Goal: Complete application form

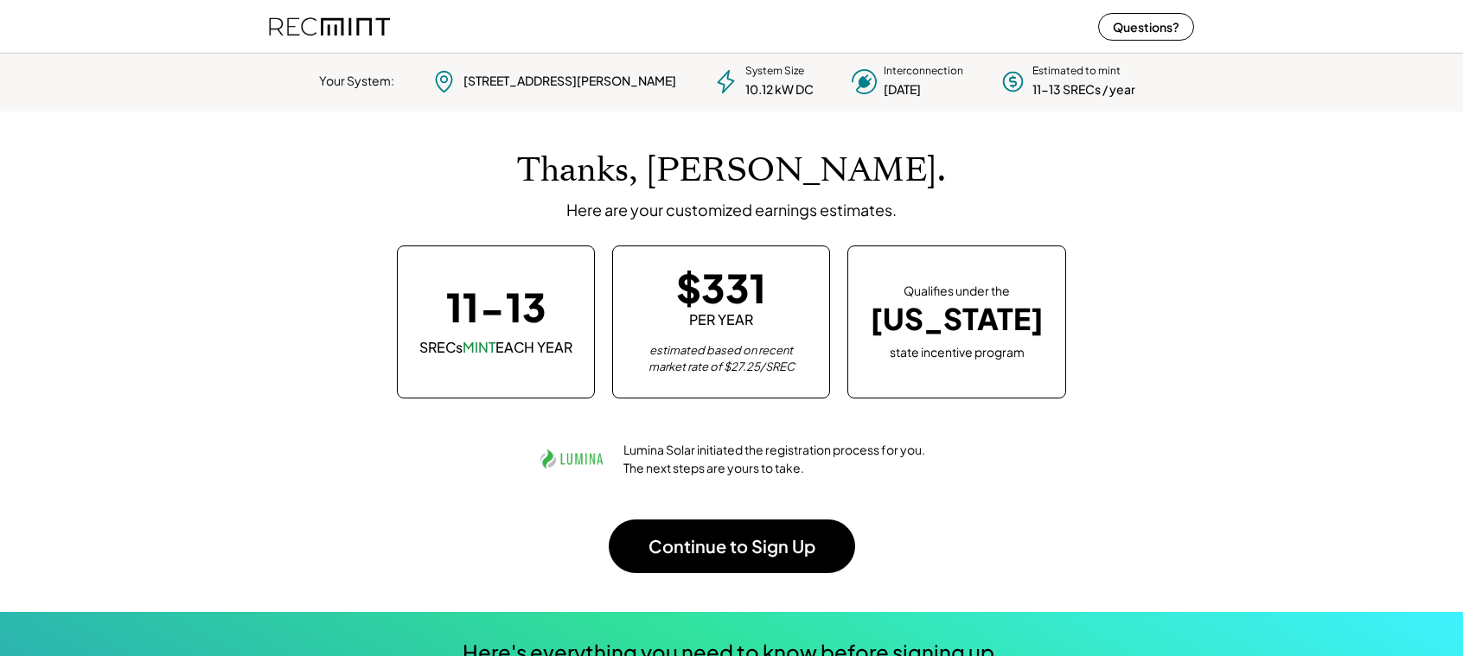
scroll to position [86, 0]
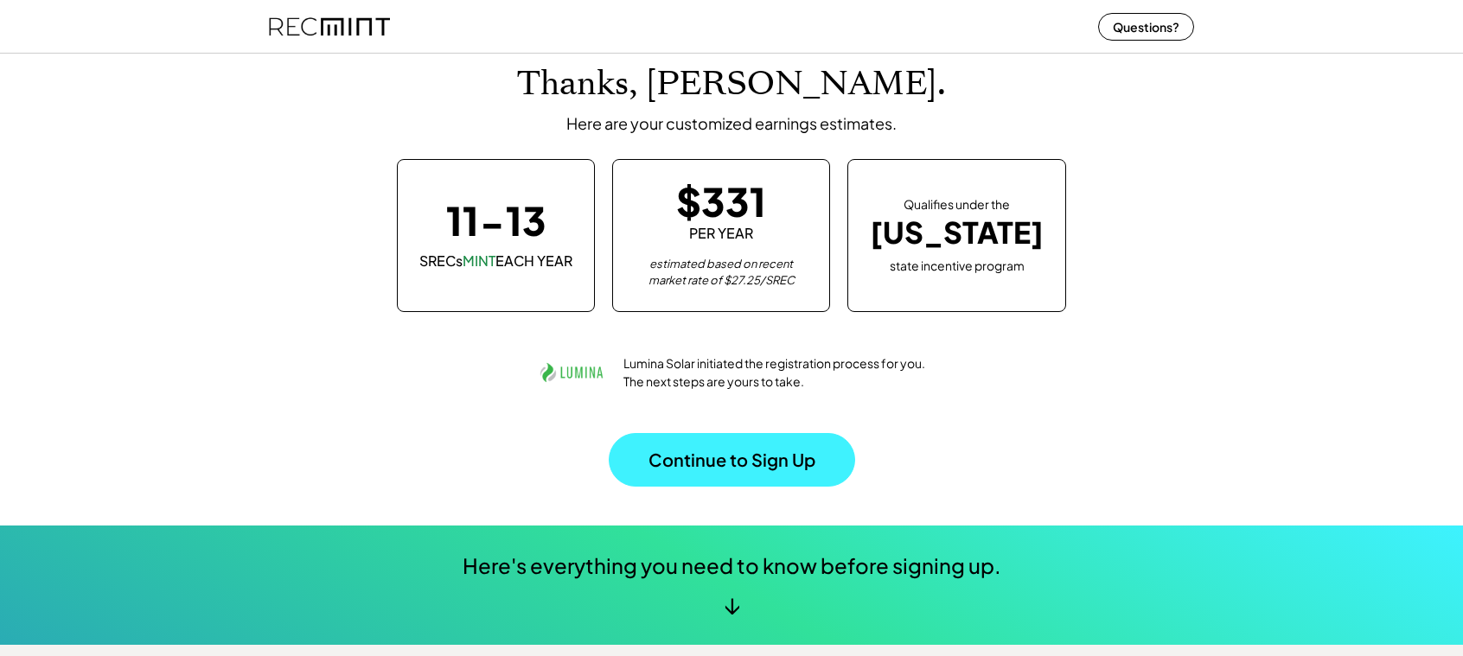
click at [751, 474] on button "Continue to Sign Up" at bounding box center [732, 460] width 246 height 54
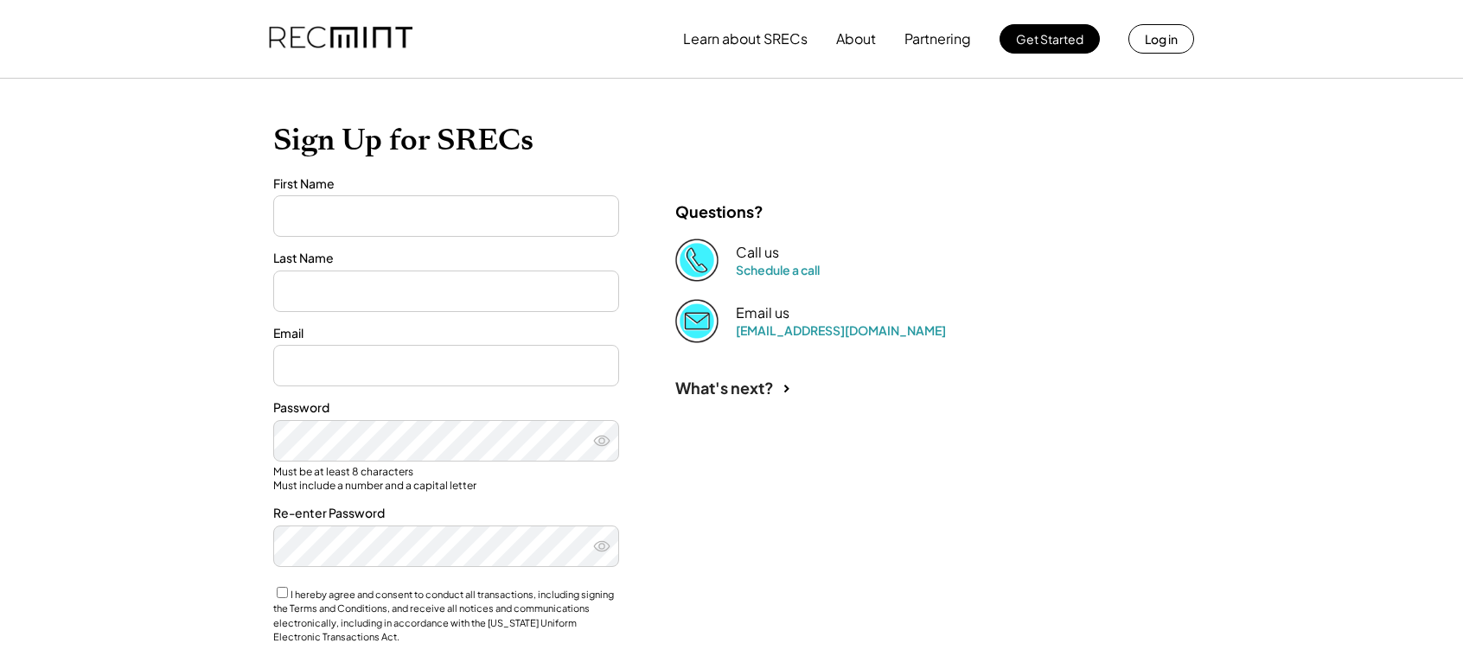
type input "******"
type input "**********"
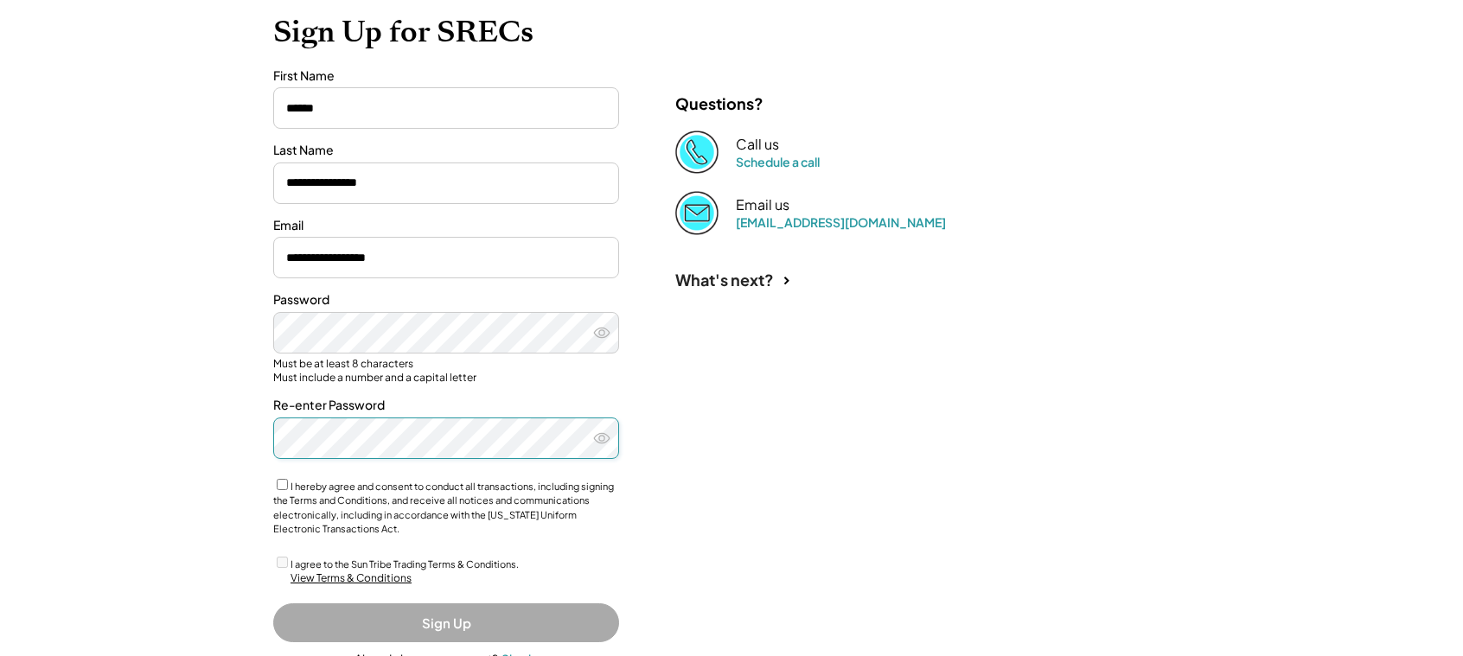
scroll to position [227, 0]
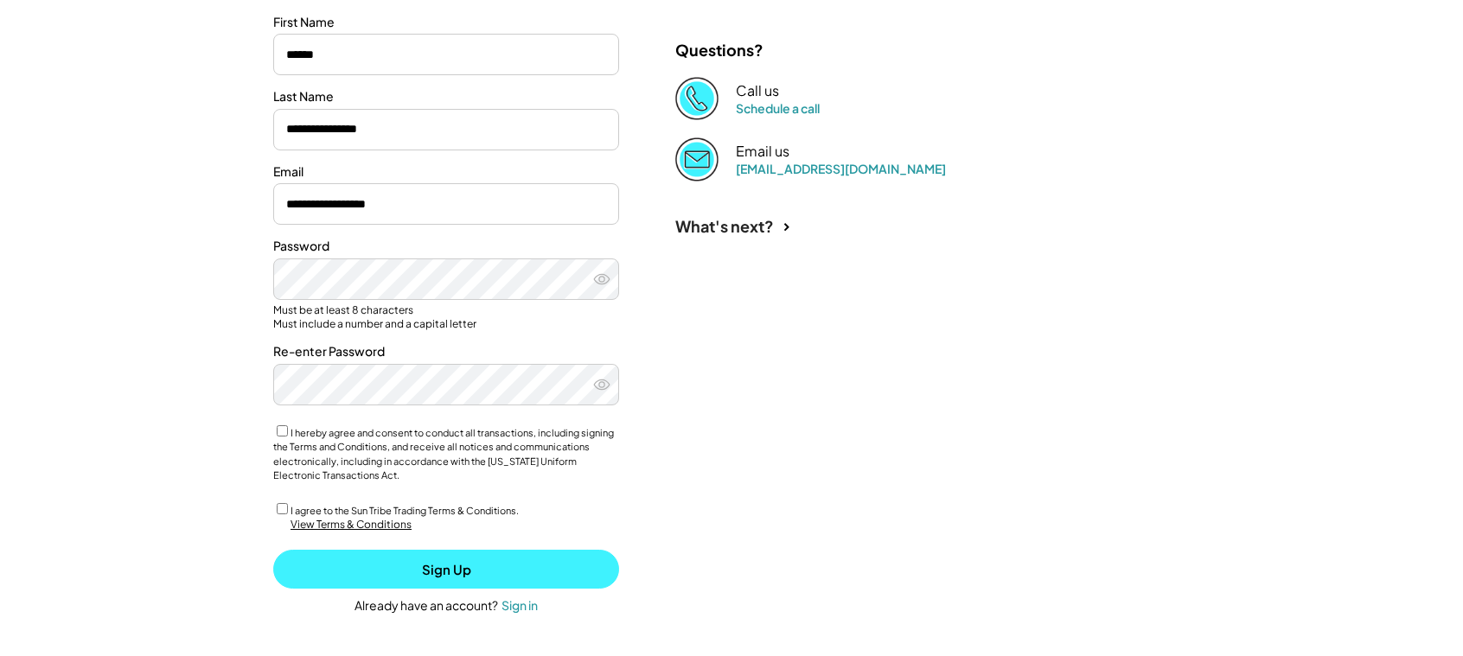
click at [457, 574] on button "Sign Up" at bounding box center [446, 569] width 346 height 39
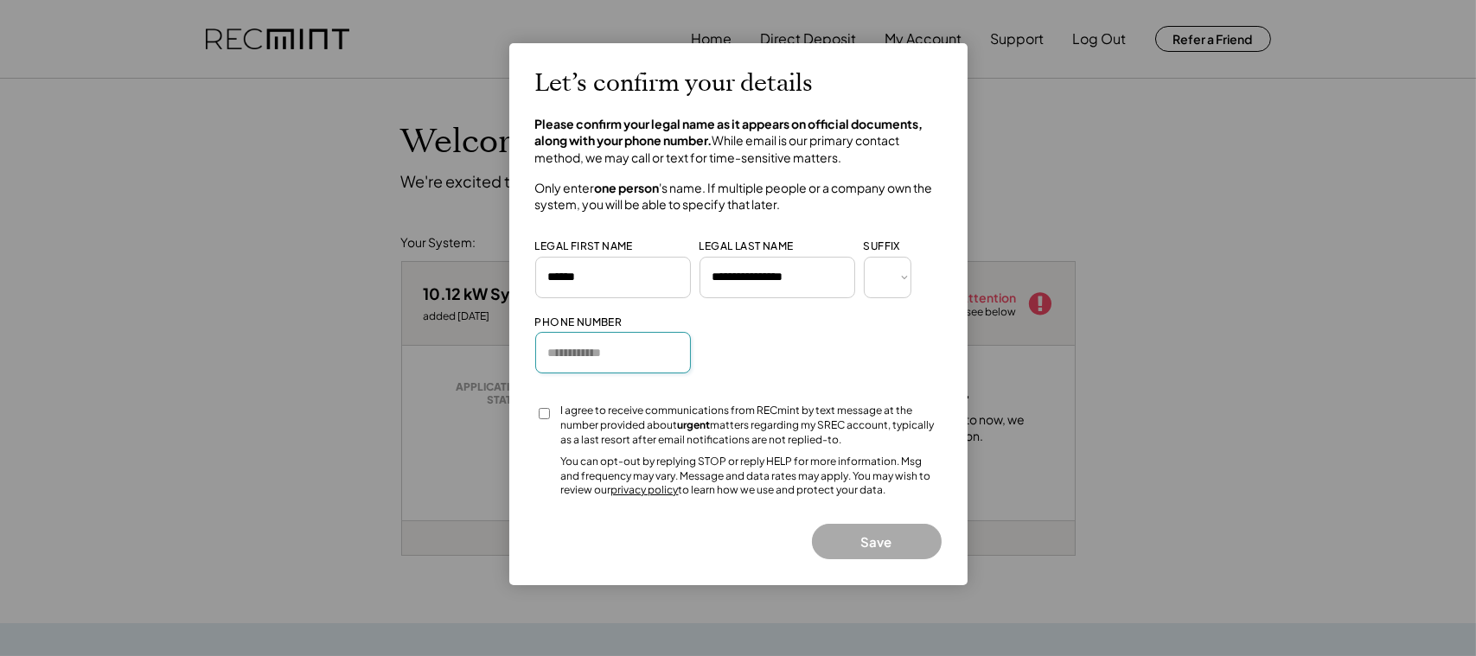
click at [580, 357] on input "input" at bounding box center [613, 353] width 156 height 42
type input "**********"
click at [866, 530] on button "Save" at bounding box center [877, 541] width 130 height 35
click at [874, 545] on button "Save" at bounding box center [877, 541] width 130 height 35
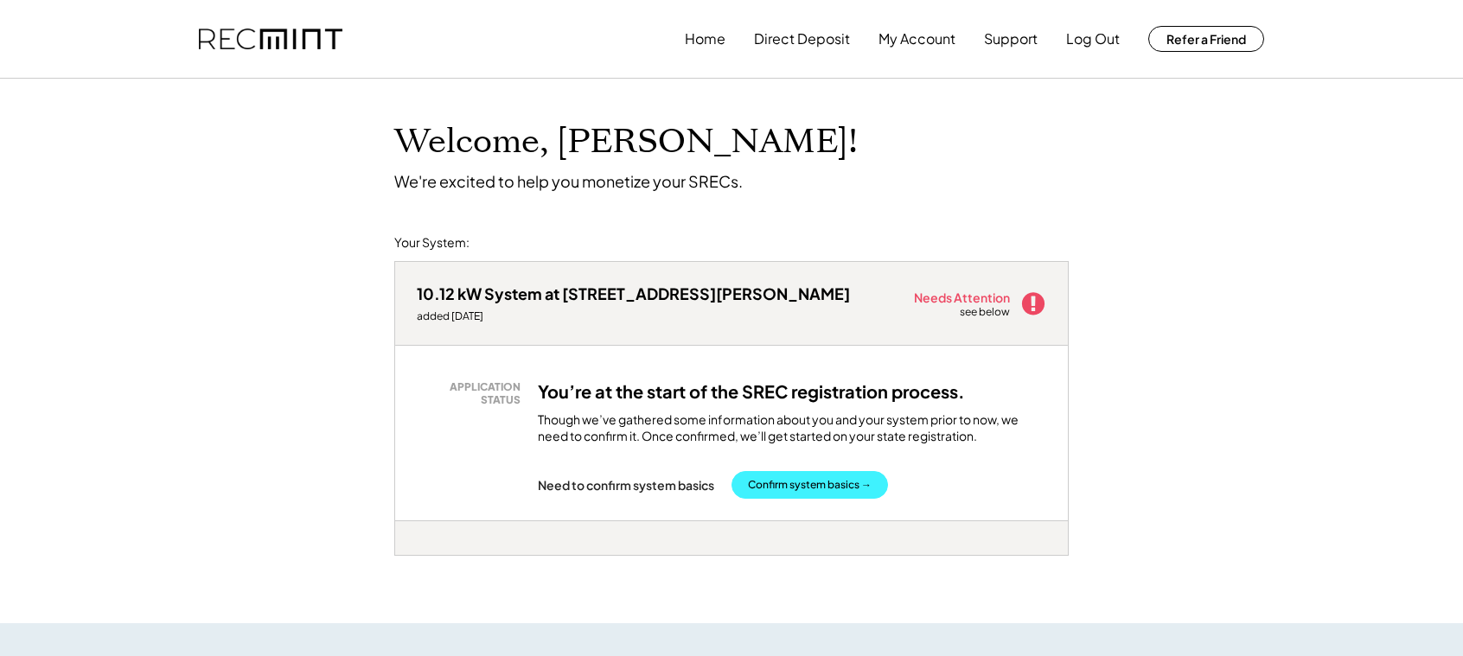
click at [810, 485] on button "Confirm system basics →" at bounding box center [810, 485] width 157 height 28
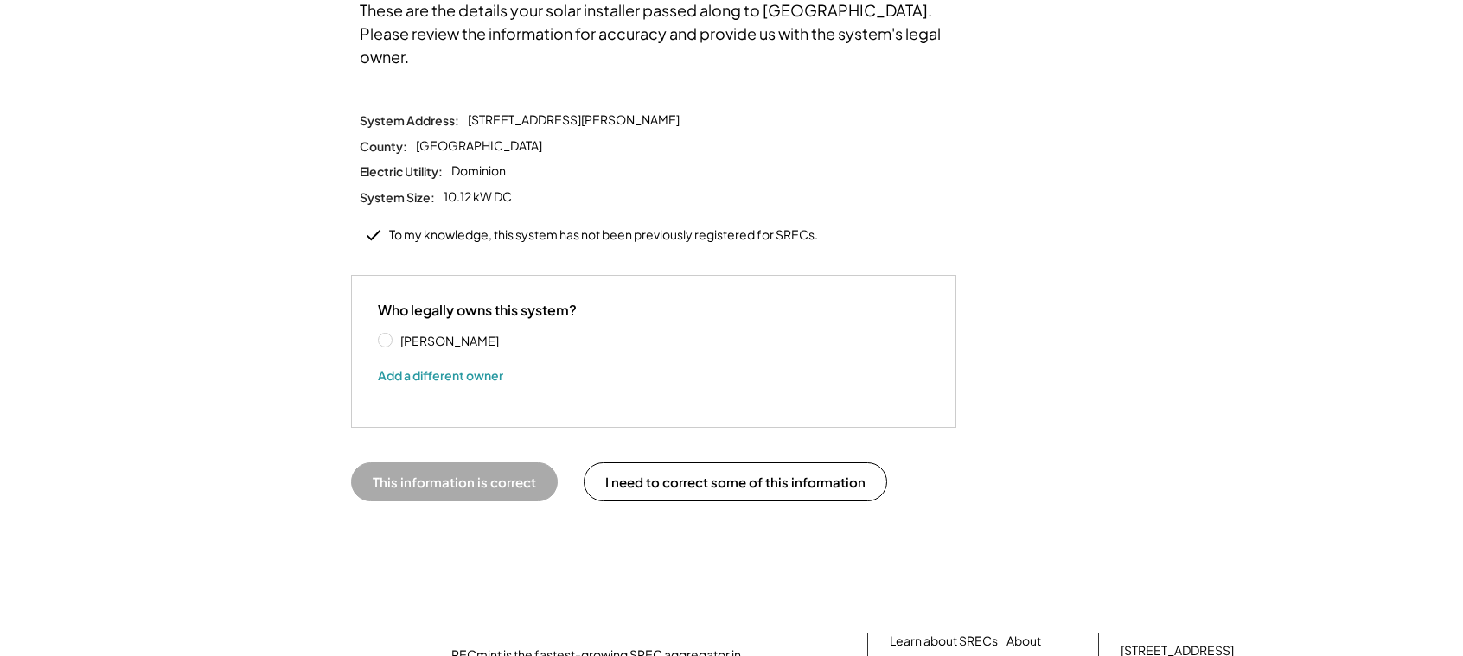
click at [395, 335] on label "Dinesh Kolayamparampath" at bounding box center [473, 341] width 156 height 12
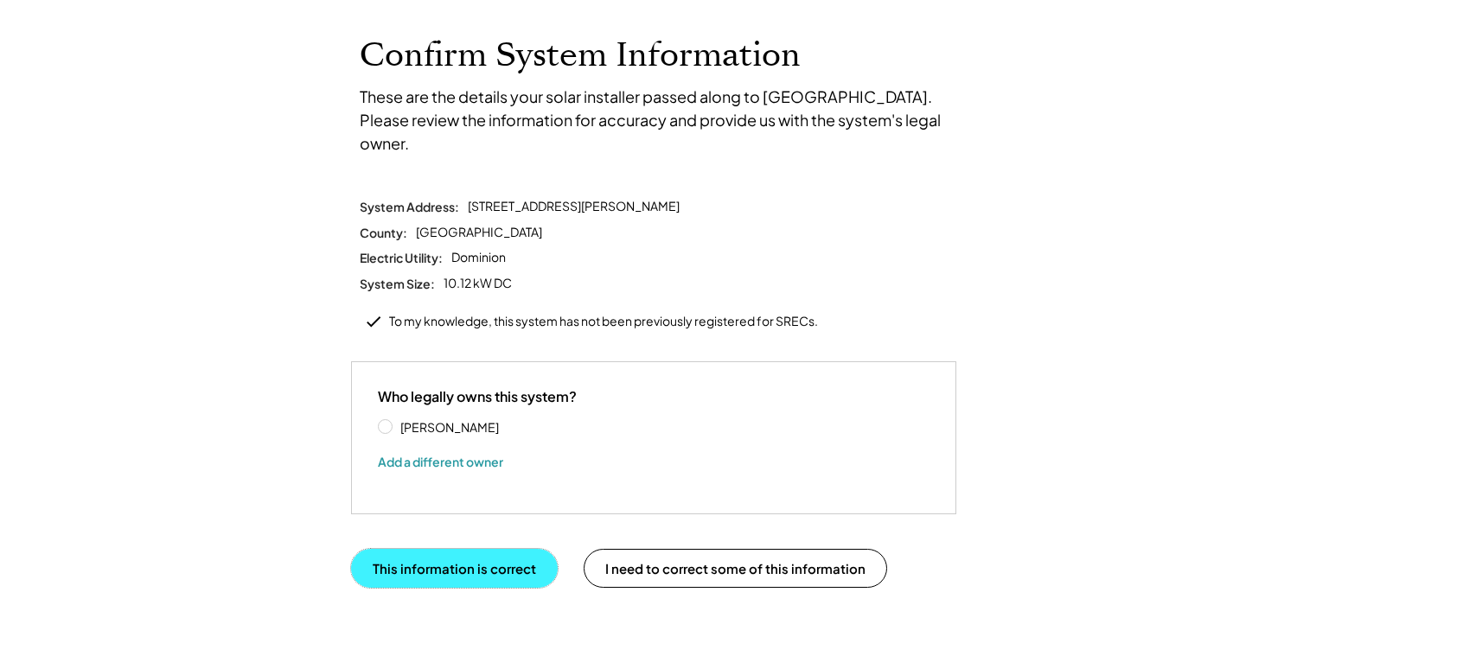
click at [453, 549] on button "This information is correct" at bounding box center [454, 568] width 207 height 39
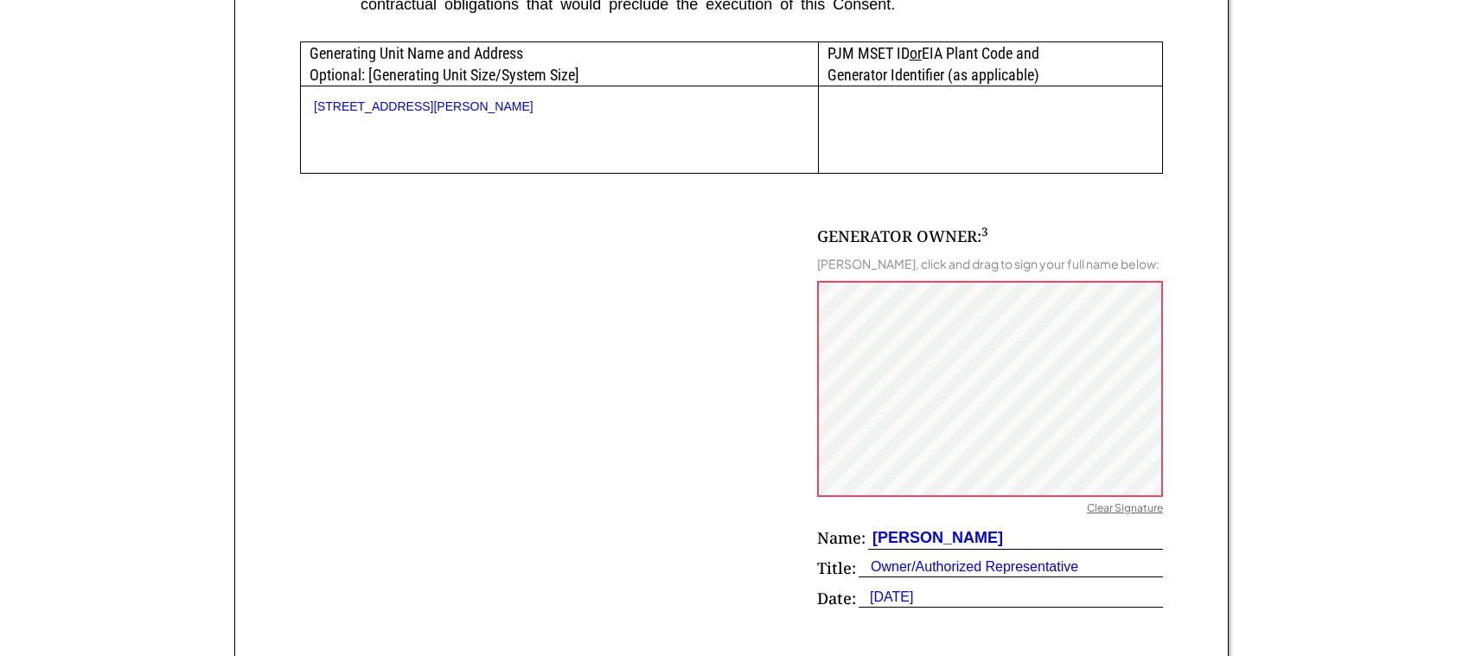
scroll to position [951, 0]
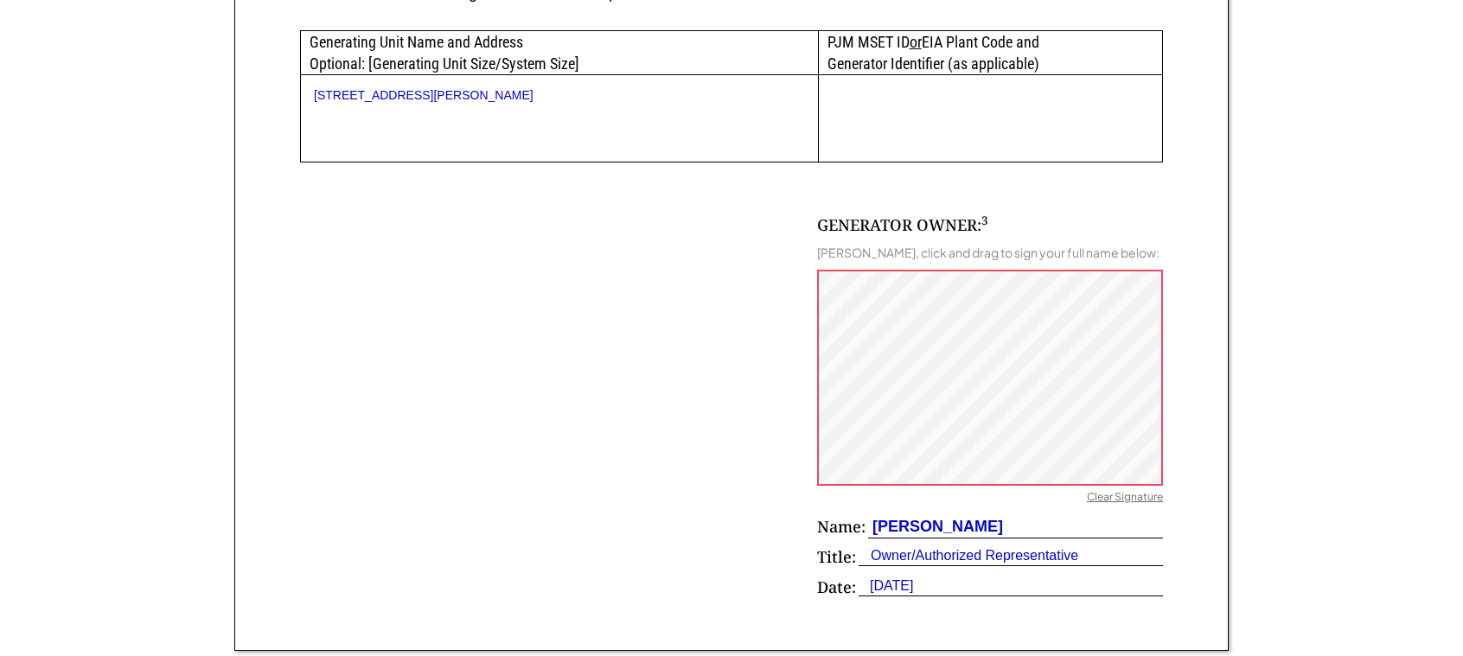
click at [1131, 508] on div "Clear Signature" at bounding box center [1125, 498] width 76 height 17
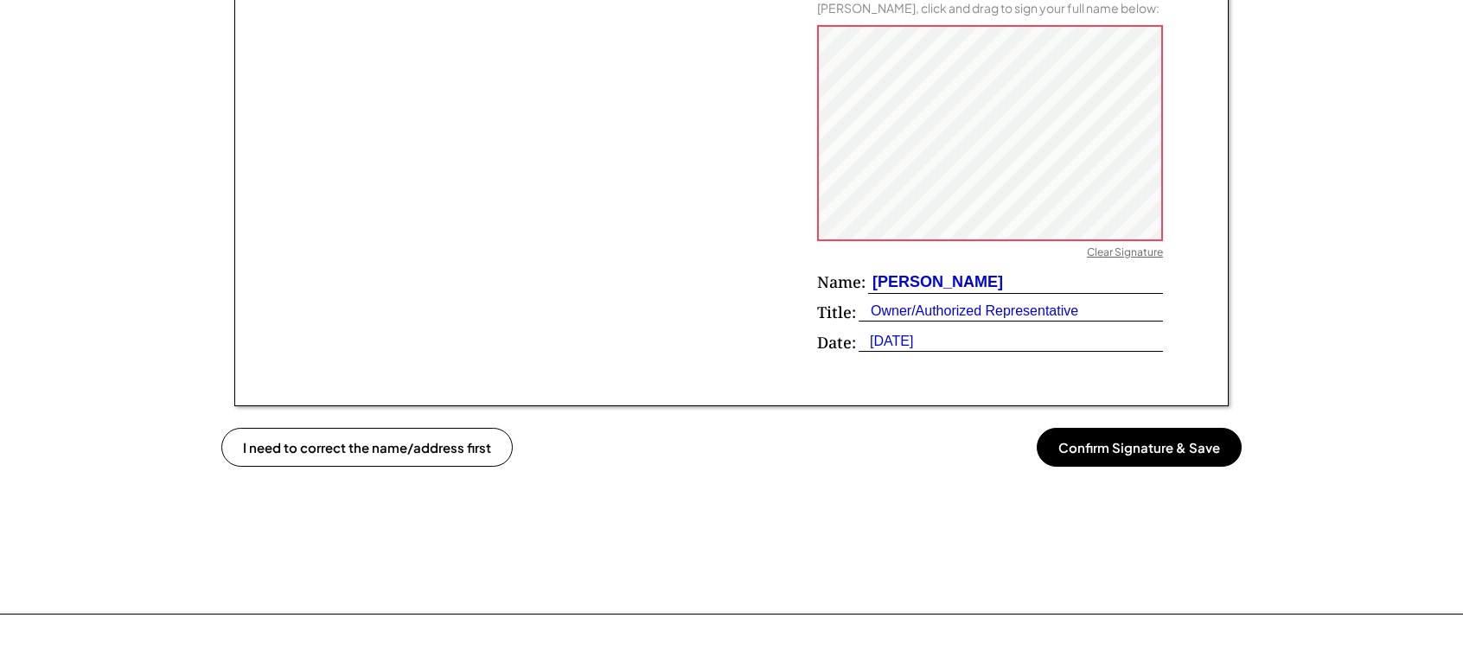
scroll to position [1211, 0]
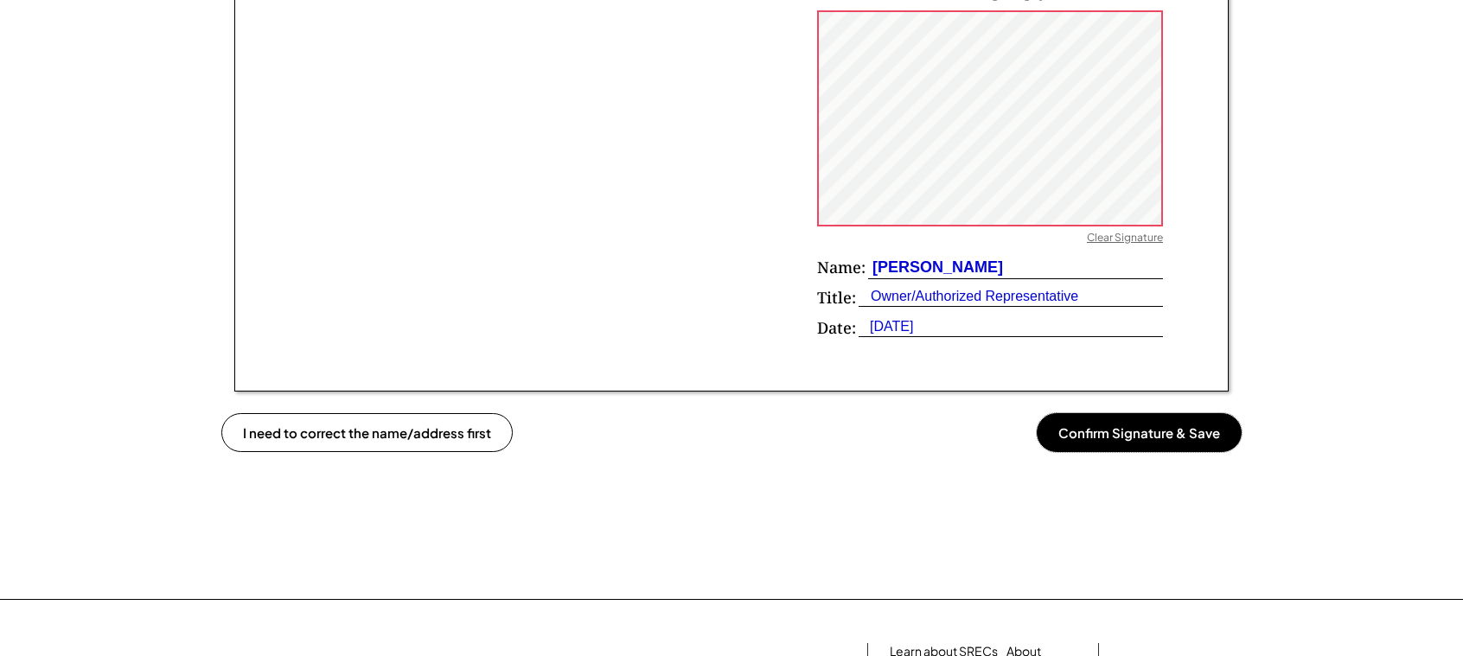
click at [1142, 451] on button "Confirm Signature & Save" at bounding box center [1139, 432] width 205 height 39
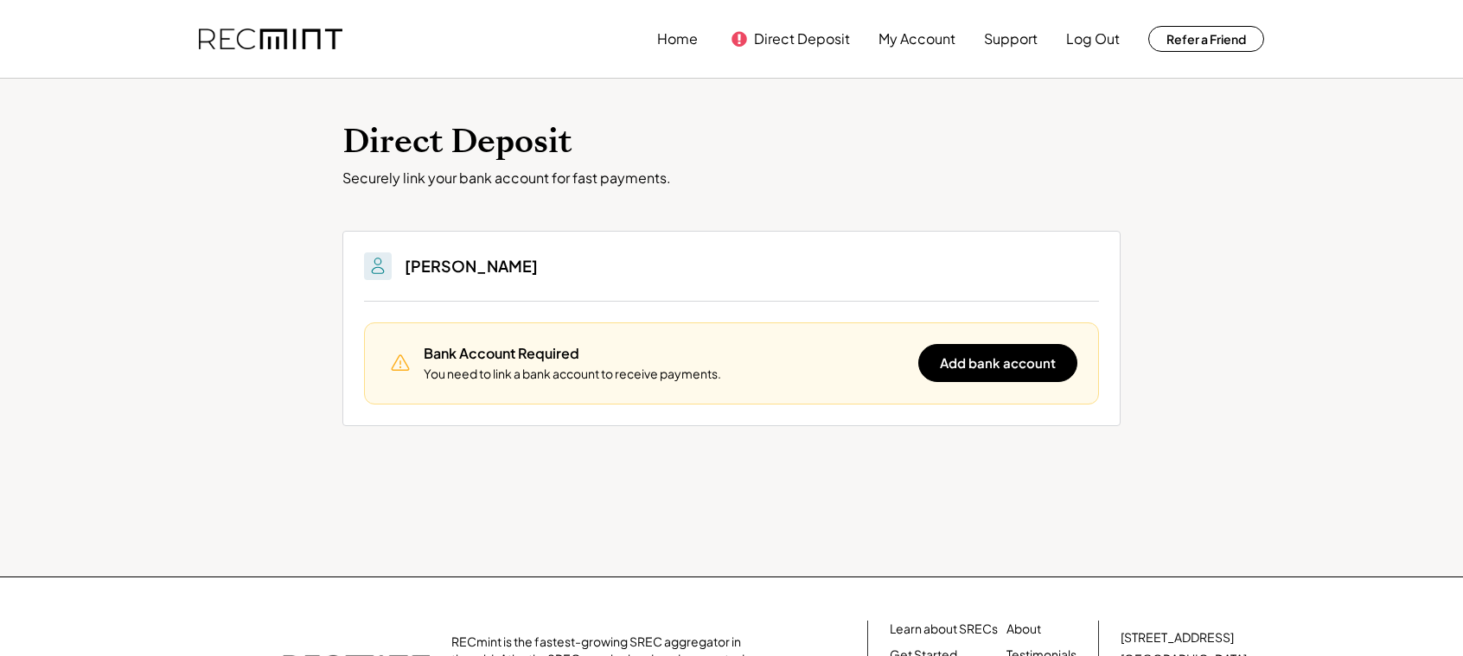
scroll to position [173, 0]
